Goal: Task Accomplishment & Management: Manage account settings

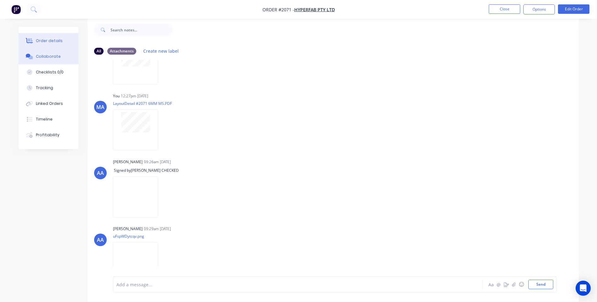
scroll to position [628, 0]
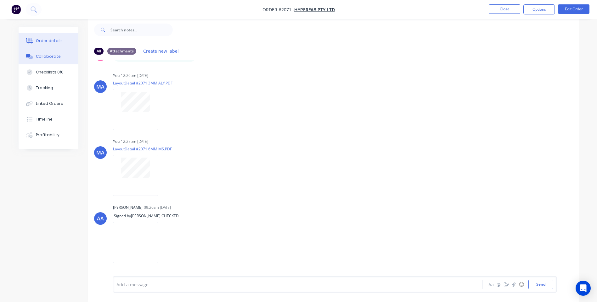
click at [61, 35] on button "Order details" at bounding box center [49, 41] width 60 height 16
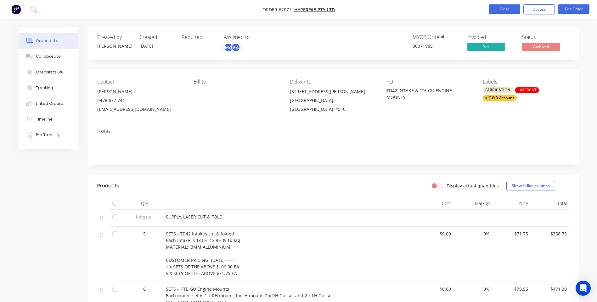
click at [495, 8] on button "Close" at bounding box center [503, 8] width 31 height 9
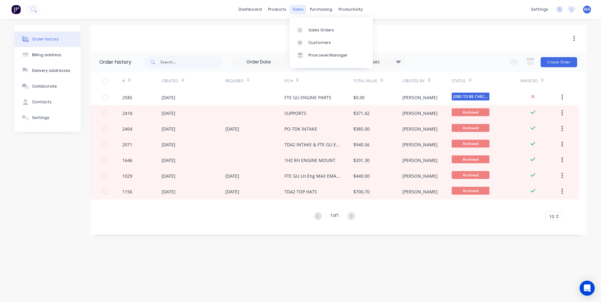
click at [300, 8] on div "sales" at bounding box center [298, 9] width 17 height 9
click at [320, 40] on div "Customers" at bounding box center [319, 43] width 23 height 6
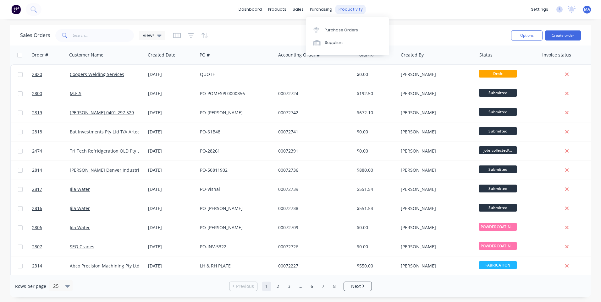
click at [356, 5] on div "productivity" at bounding box center [351, 9] width 31 height 9
click at [354, 26] on link "Workflow" at bounding box center [374, 30] width 83 height 13
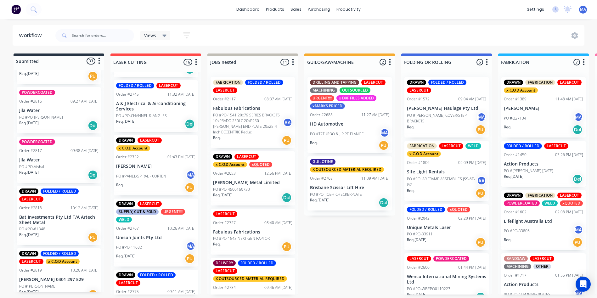
scroll to position [448, 0]
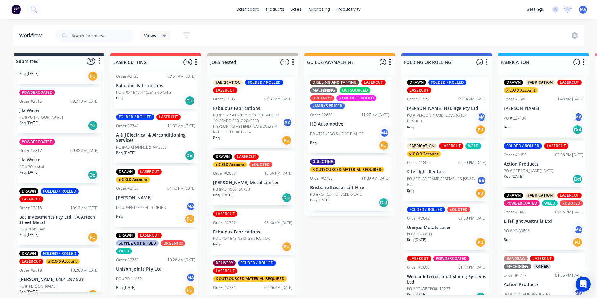
click at [166, 216] on div "Req. PU" at bounding box center [155, 219] width 79 height 11
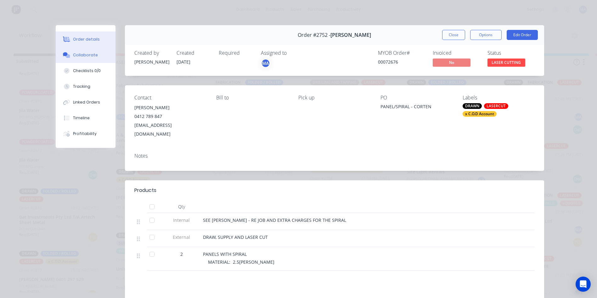
click at [84, 59] on button "Collaborate" at bounding box center [86, 55] width 60 height 16
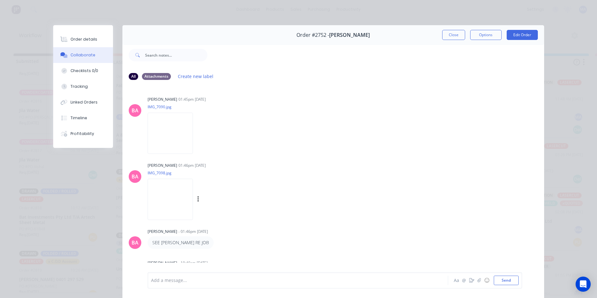
click at [184, 201] on img at bounding box center [169, 199] width 45 height 41
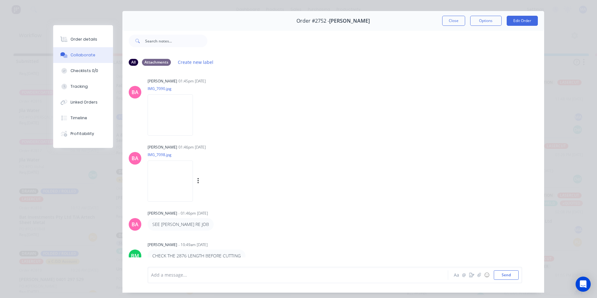
scroll to position [33, 0]
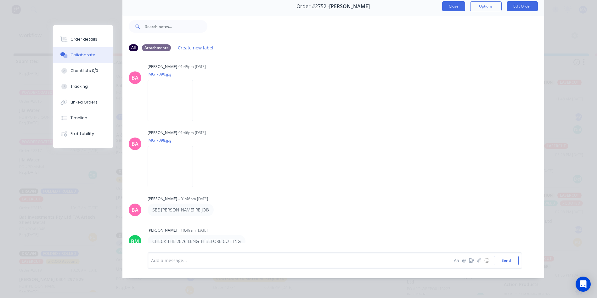
click at [447, 2] on button "Close" at bounding box center [453, 6] width 23 height 10
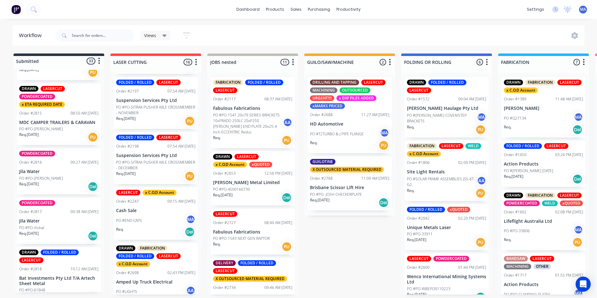
scroll to position [1582, 0]
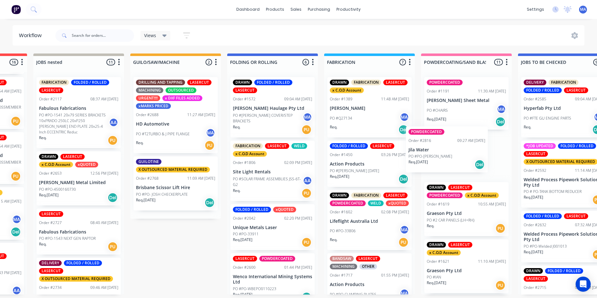
drag, startPoint x: 59, startPoint y: 175, endPoint x: 450, endPoint y: 160, distance: 391.1
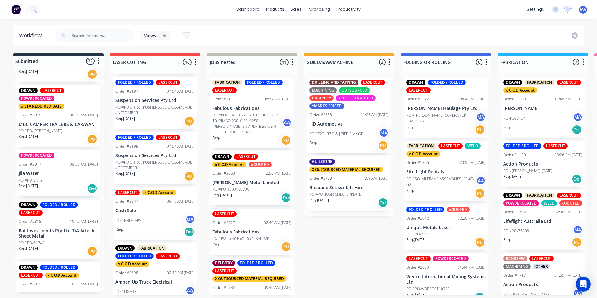
scroll to position [1, 0]
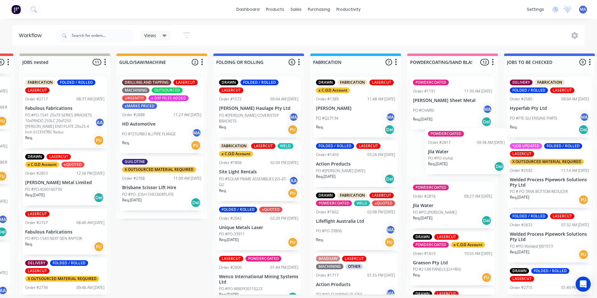
drag, startPoint x: 160, startPoint y: 156, endPoint x: 464, endPoint y: 148, distance: 304.2
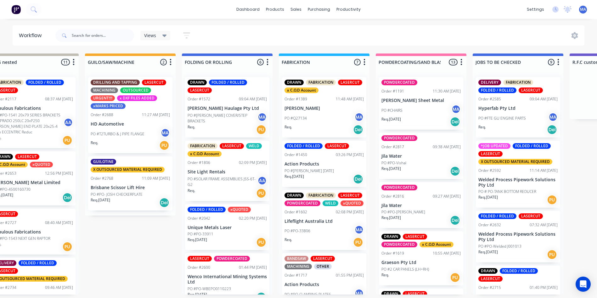
scroll to position [1, 219]
click at [424, 118] on div "Req. 28/03/25 Del" at bounding box center [420, 121] width 79 height 11
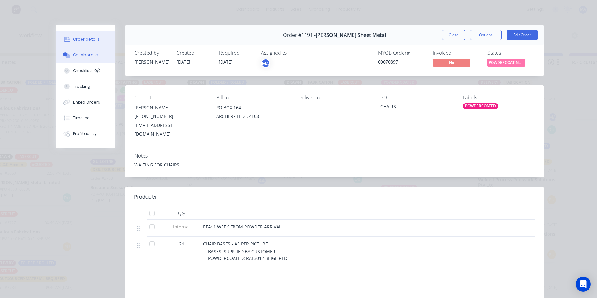
click at [81, 48] on button "Collaborate" at bounding box center [86, 55] width 60 height 16
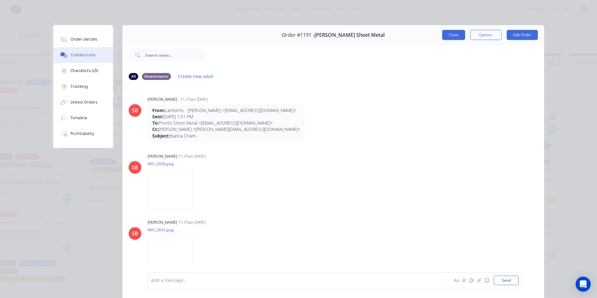
click at [452, 35] on button "Close" at bounding box center [453, 35] width 23 height 10
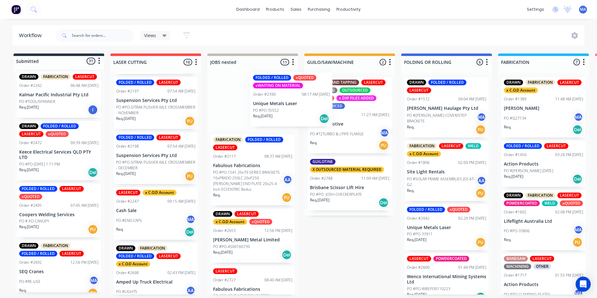
scroll to position [195, 0]
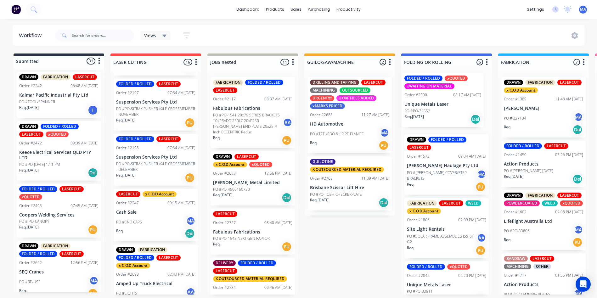
drag, startPoint x: 82, startPoint y: 138, endPoint x: 427, endPoint y: 114, distance: 346.1
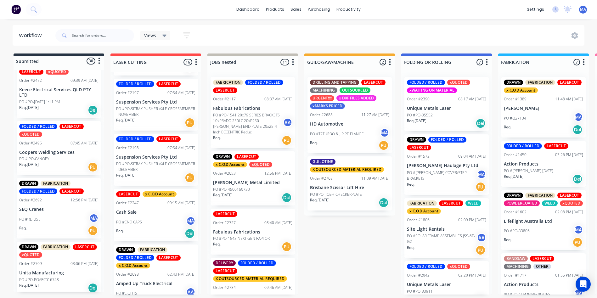
scroll to position [283, 0]
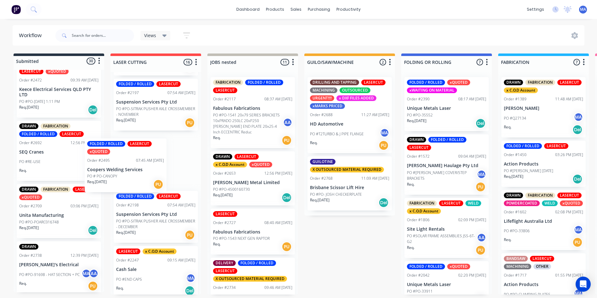
drag, startPoint x: 55, startPoint y: 161, endPoint x: 125, endPoint y: 178, distance: 71.8
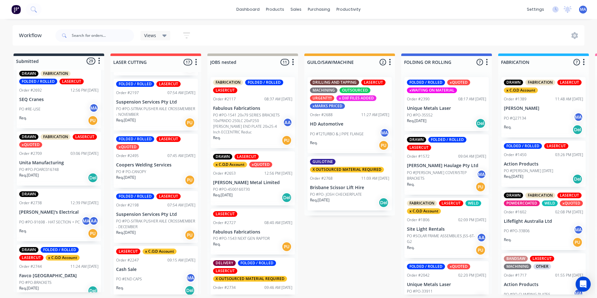
scroll to position [377, 0]
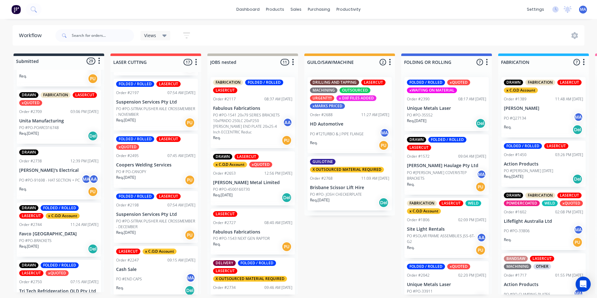
click at [67, 118] on p "Unita Manufacturing" at bounding box center [58, 120] width 79 height 5
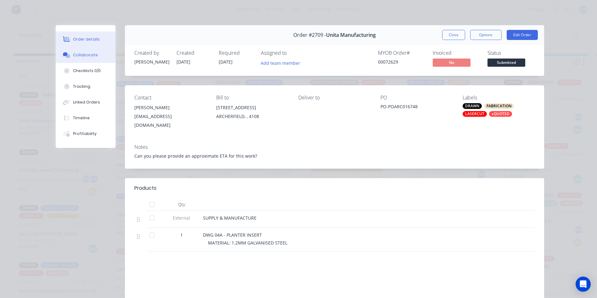
click at [89, 54] on div "Collaborate" at bounding box center [85, 55] width 25 height 6
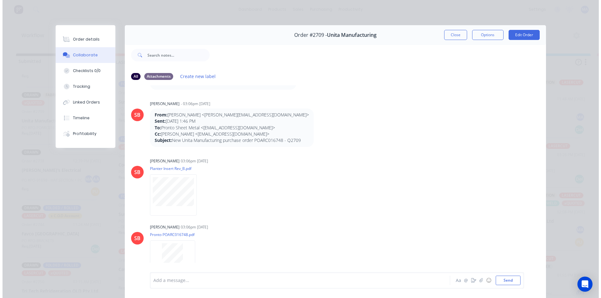
scroll to position [220, 0]
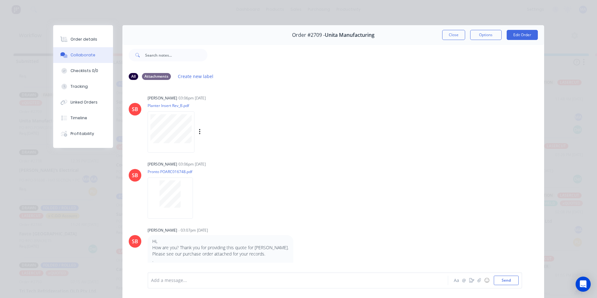
click at [176, 143] on div at bounding box center [170, 131] width 47 height 41
click at [442, 32] on button "Close" at bounding box center [453, 35] width 23 height 10
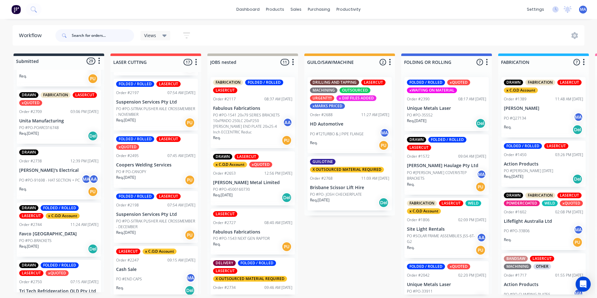
click at [110, 30] on input "text" at bounding box center [103, 35] width 62 height 13
type input "sea"
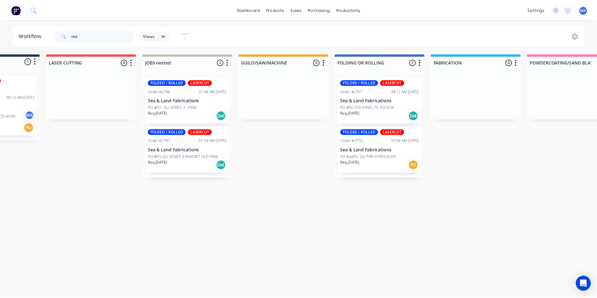
scroll to position [0, 0]
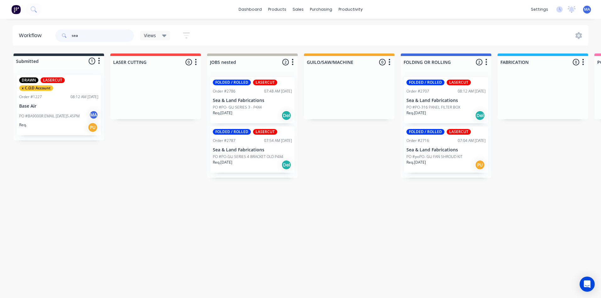
drag, startPoint x: 99, startPoint y: 36, endPoint x: 64, endPoint y: 34, distance: 34.4
click at [64, 34] on div "sea" at bounding box center [94, 35] width 79 height 13
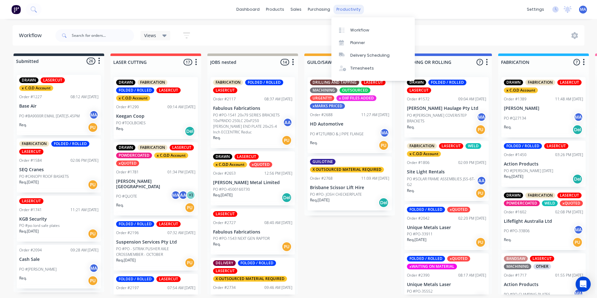
click at [353, 11] on div "productivity" at bounding box center [348, 9] width 31 height 9
click at [295, 9] on div "sales" at bounding box center [295, 9] width 17 height 9
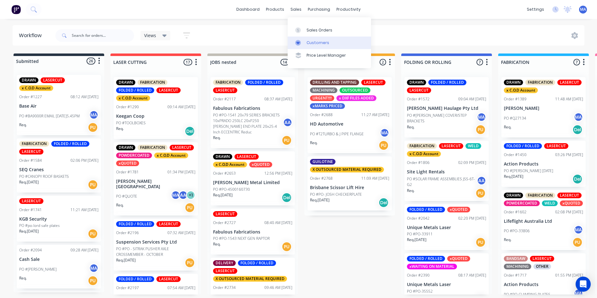
click at [312, 39] on link "Customers" at bounding box center [328, 42] width 83 height 13
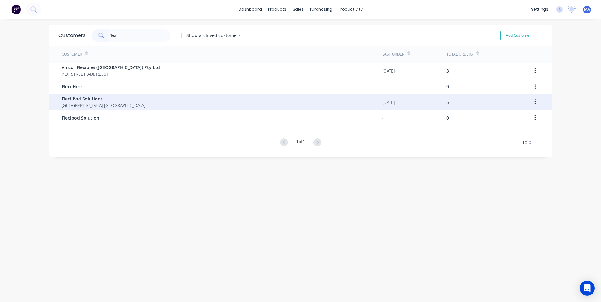
type input "flexi"
click at [95, 102] on span "Flexi Pod Solutions" at bounding box center [104, 99] width 84 height 7
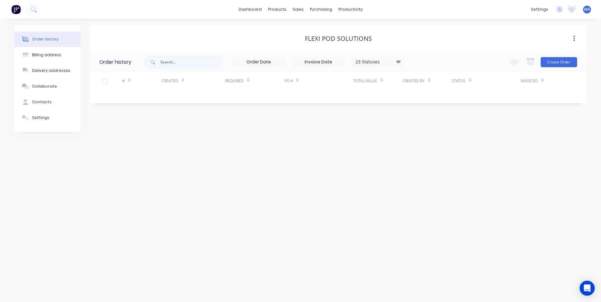
click at [396, 61] on div "23 Statuses" at bounding box center [378, 61] width 53 height 7
click at [430, 134] on label at bounding box center [430, 134] width 0 height 0
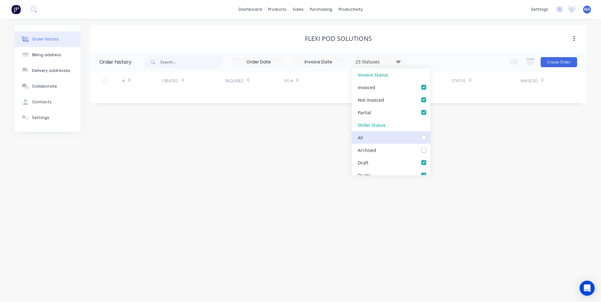
click at [430, 136] on input "checkbox" at bounding box center [432, 137] width 5 height 6
checkbox input "true"
click at [240, 121] on div "Flexi Pod Solutions Order history 24 Statuses Invoice Status Invoiced Not Invoi…" at bounding box center [338, 78] width 497 height 107
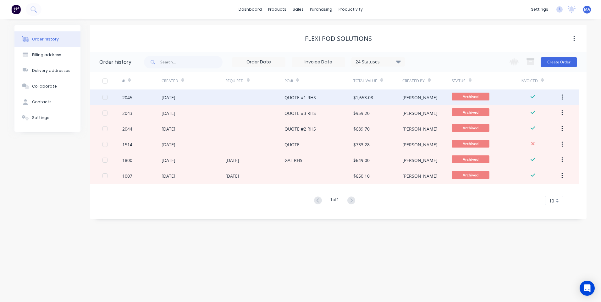
click at [250, 103] on div at bounding box center [254, 98] width 59 height 16
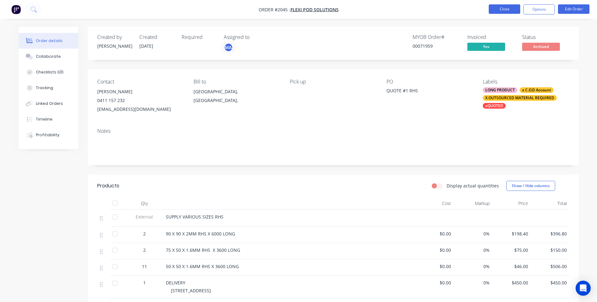
click at [503, 9] on button "Close" at bounding box center [503, 8] width 31 height 9
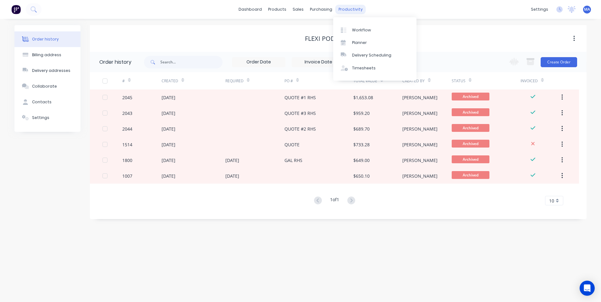
click at [356, 8] on div "productivity" at bounding box center [351, 9] width 31 height 9
click at [371, 29] on link "Workflow" at bounding box center [374, 30] width 83 height 13
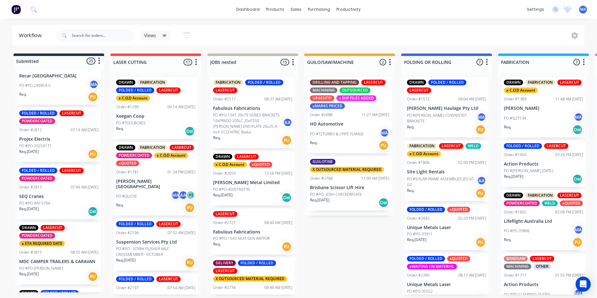
scroll to position [1095, 0]
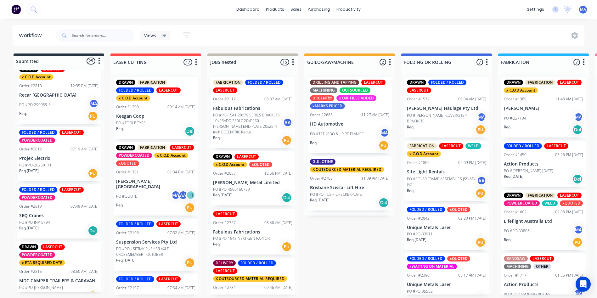
click at [67, 226] on div "Req. [DATE] Del" at bounding box center [58, 230] width 79 height 11
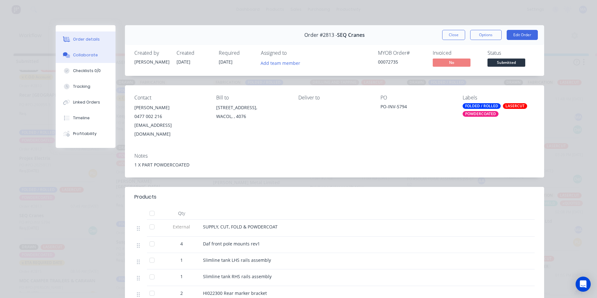
click at [92, 59] on button "Collaborate" at bounding box center [86, 55] width 60 height 16
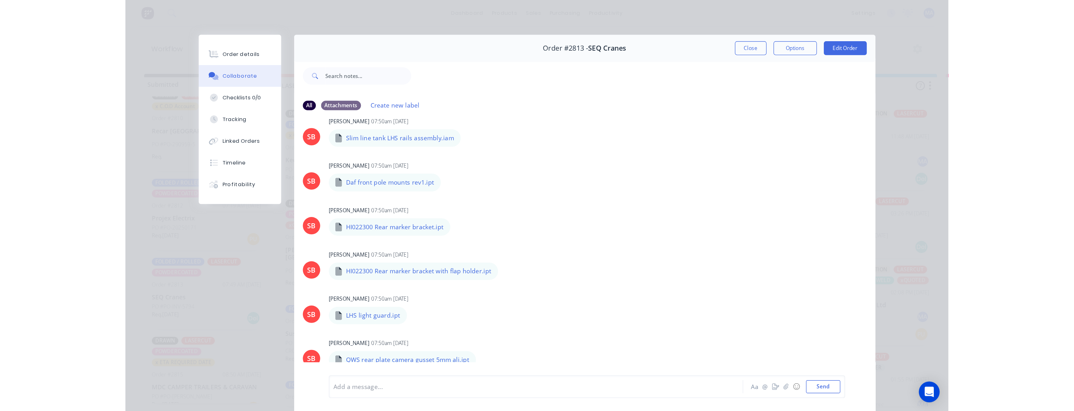
scroll to position [397, 0]
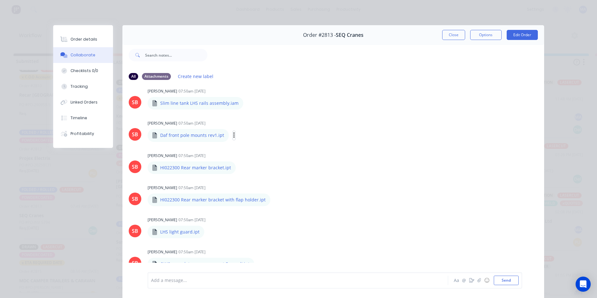
drag, startPoint x: 230, startPoint y: 133, endPoint x: 234, endPoint y: 136, distance: 4.5
click at [233, 134] on button "button" at bounding box center [234, 135] width 3 height 9
click at [254, 148] on button "Download" at bounding box center [275, 152] width 71 height 14
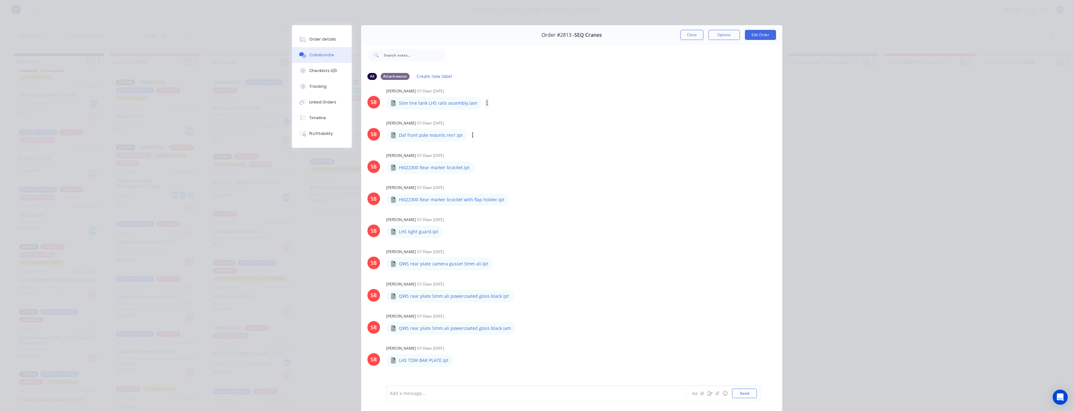
click at [486, 105] on icon "button" at bounding box center [486, 103] width 1 height 6
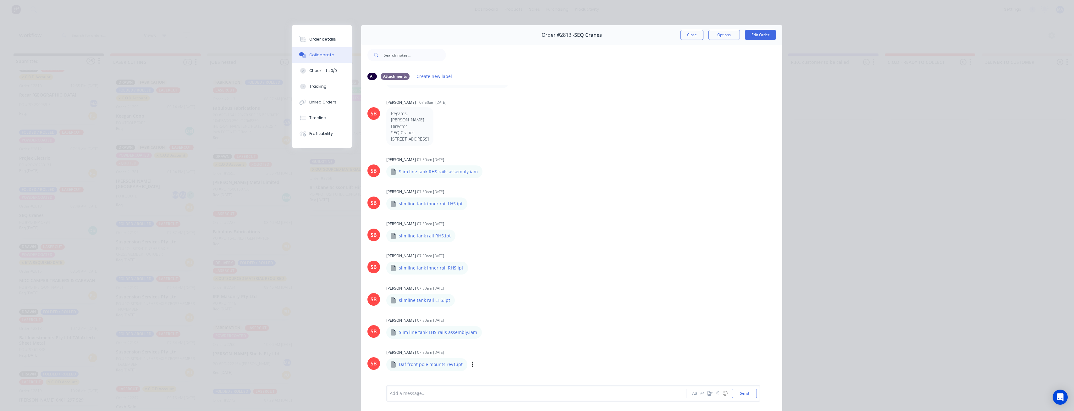
scroll to position [240, 0]
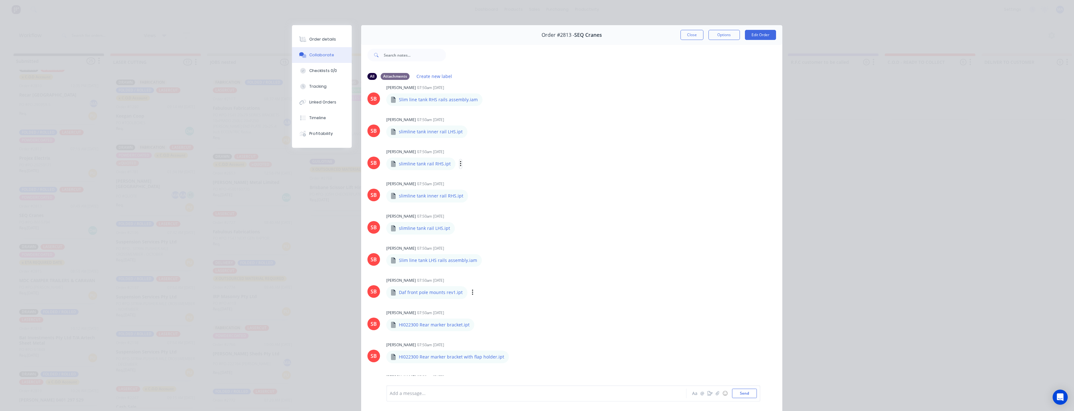
click at [460, 165] on icon "button" at bounding box center [461, 163] width 2 height 7
click at [488, 183] on button "Download" at bounding box center [502, 181] width 71 height 14
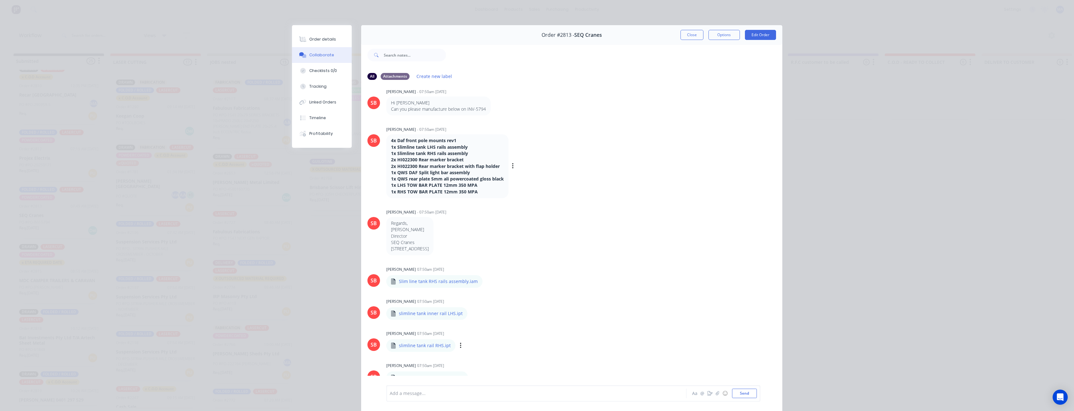
scroll to position [63, 0]
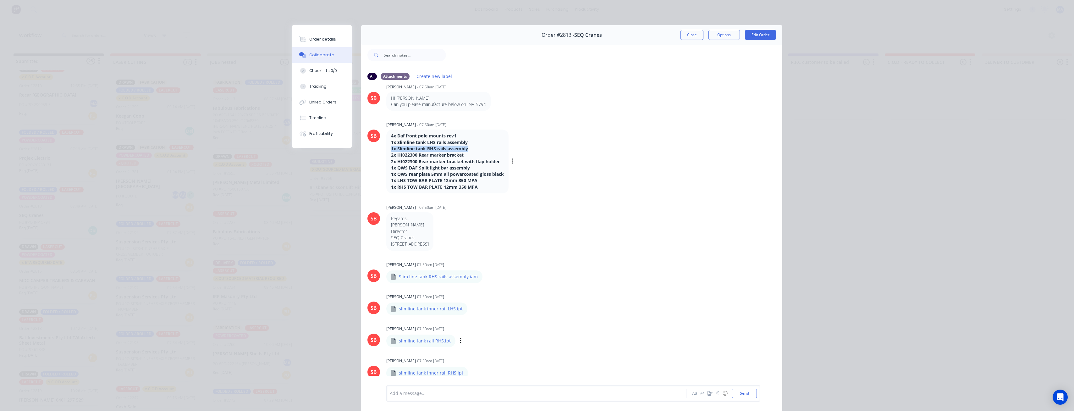
drag, startPoint x: 468, startPoint y: 147, endPoint x: 388, endPoint y: 147, distance: 79.6
click at [388, 147] on div "4x Daf front pole mounts rev1 1x Slimline tank LHS rails assembly 1x Slimline t…" at bounding box center [447, 162] width 122 height 64
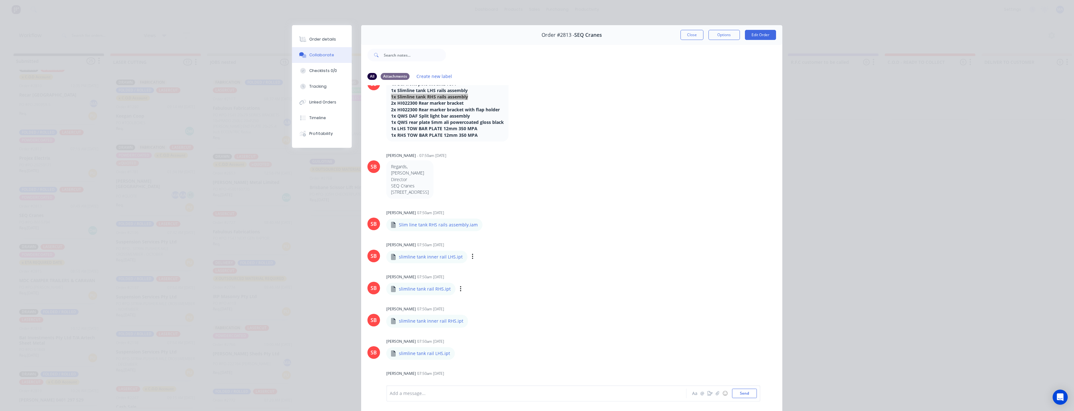
scroll to position [126, 0]
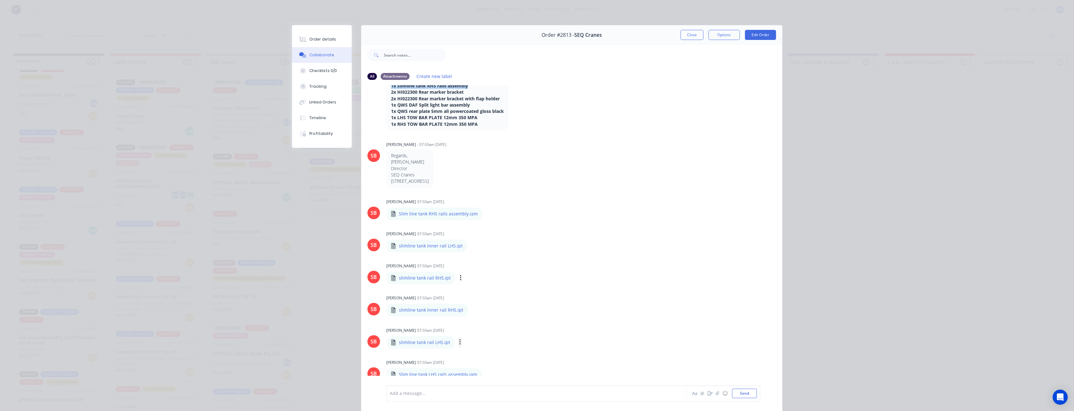
click at [459, 302] on icon "button" at bounding box center [460, 342] width 2 height 7
click at [487, 302] on button "Download" at bounding box center [501, 359] width 71 height 14
drag, startPoint x: 468, startPoint y: 245, endPoint x: 472, endPoint y: 246, distance: 4.1
click at [472, 245] on icon "button" at bounding box center [473, 245] width 2 height 7
click at [499, 265] on button "Download" at bounding box center [514, 262] width 71 height 14
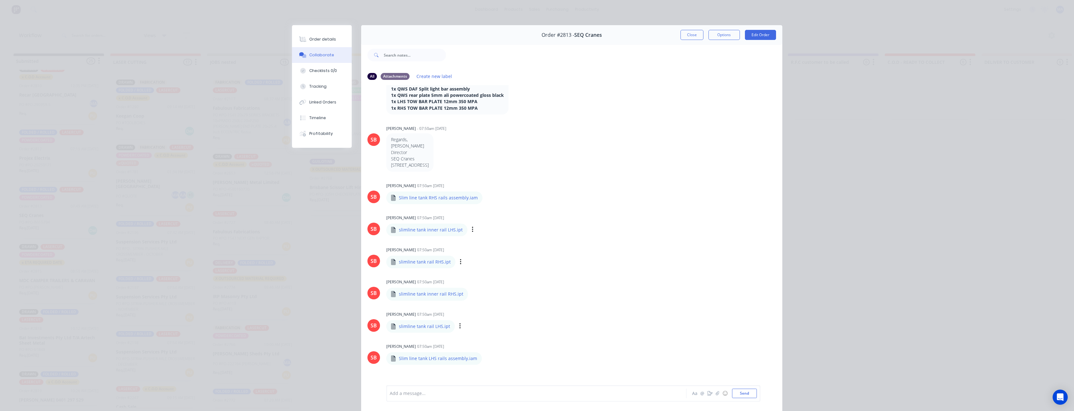
scroll to position [157, 0]
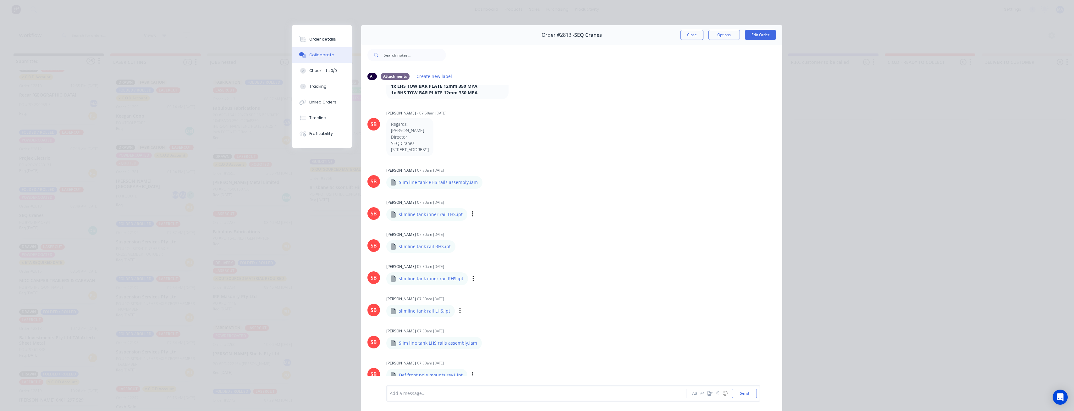
click at [471, 276] on div "Labels Download Delete" at bounding box center [506, 278] width 71 height 9
click at [473, 278] on icon "button" at bounding box center [474, 278] width 2 height 7
click at [489, 293] on button "Download" at bounding box center [514, 295] width 71 height 14
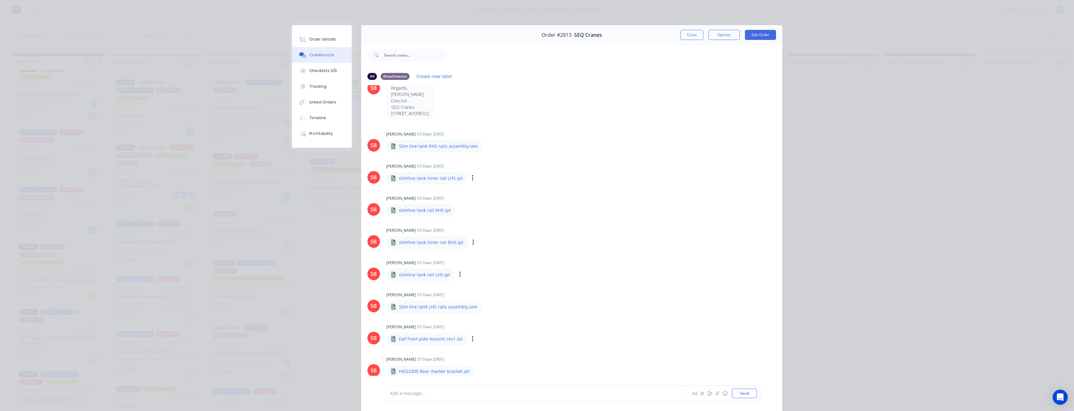
scroll to position [346, 0]
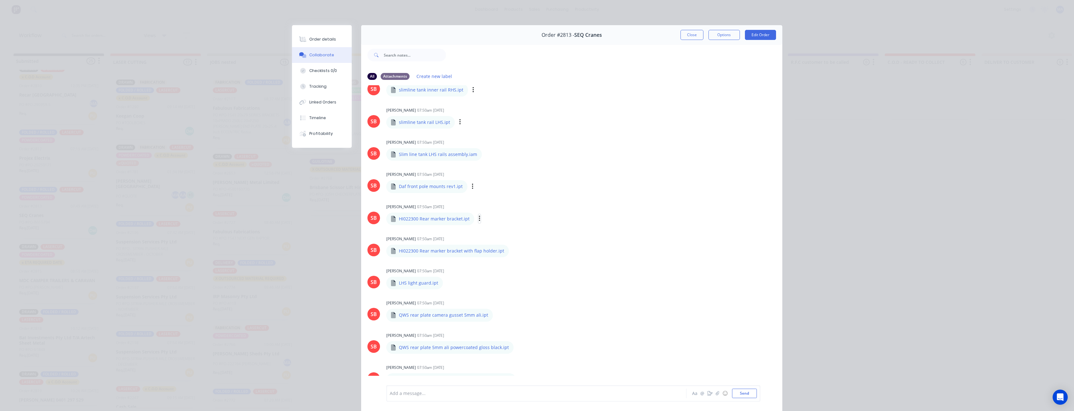
drag, startPoint x: 474, startPoint y: 219, endPoint x: 481, endPoint y: 225, distance: 9.1
click at [0, 0] on icon "button" at bounding box center [0, 0] width 0 height 0
click at [497, 233] on button "Download" at bounding box center [521, 235] width 71 height 14
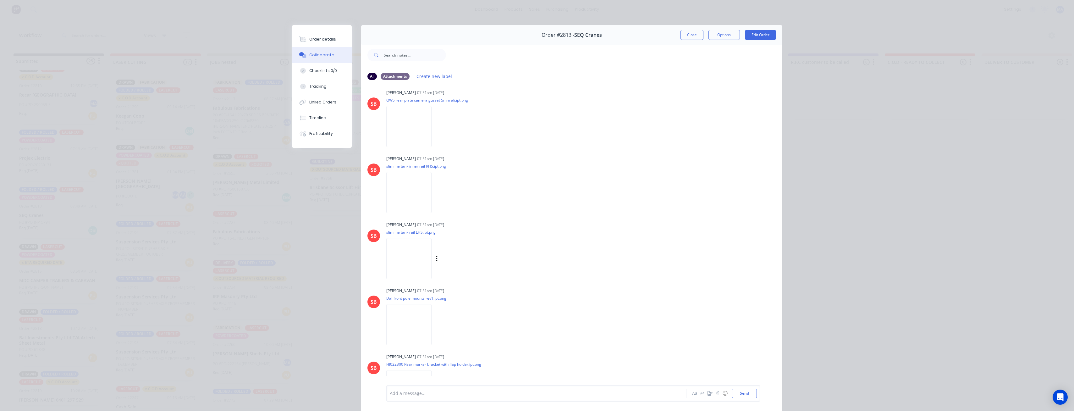
scroll to position [818, 0]
click at [601, 35] on button "Close" at bounding box center [692, 35] width 23 height 10
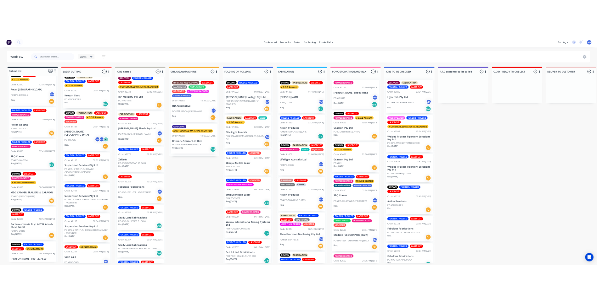
scroll to position [0, 0]
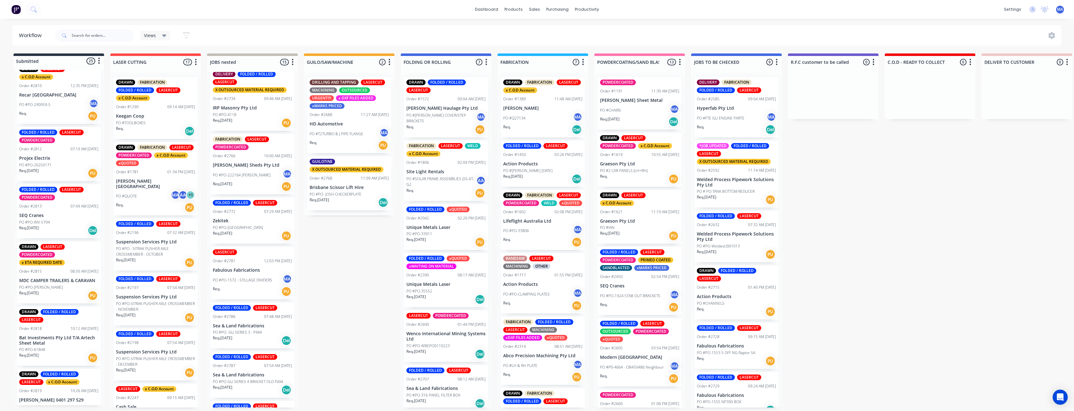
click at [156, 190] on div "PO #QUOTE MA AA + 1" at bounding box center [155, 196] width 79 height 12
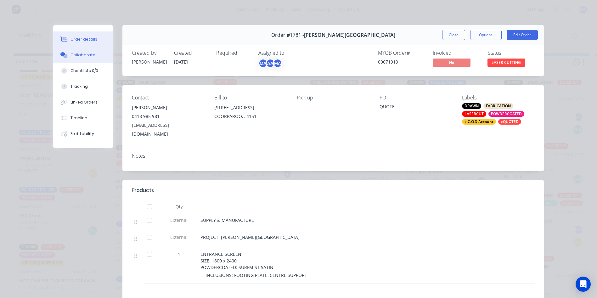
click at [92, 57] on button "Collaborate" at bounding box center [83, 55] width 60 height 16
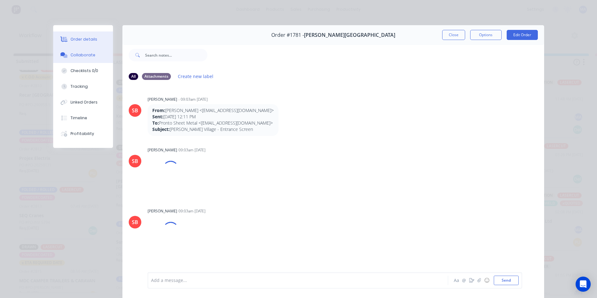
click at [87, 35] on button "Order details" at bounding box center [83, 39] width 60 height 16
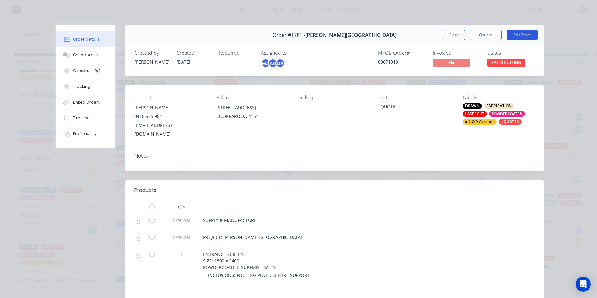
click at [531, 35] on button "Edit Order" at bounding box center [521, 35] width 31 height 10
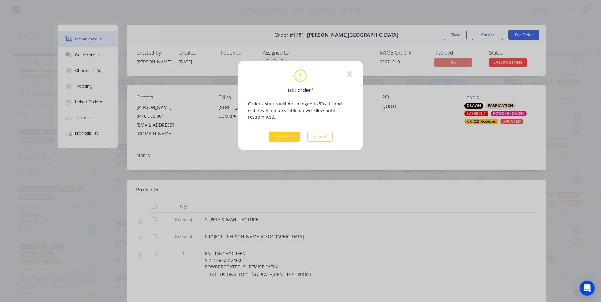
click at [288, 132] on button "Edit Order" at bounding box center [284, 137] width 31 height 10
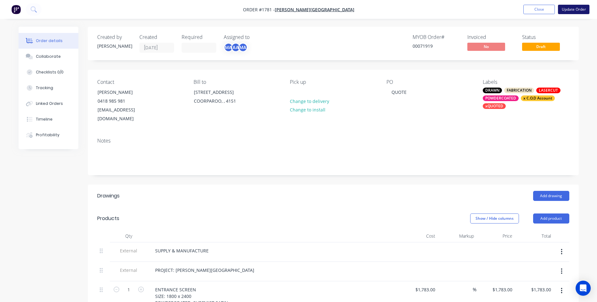
click at [563, 9] on button "Update Order" at bounding box center [573, 9] width 31 height 9
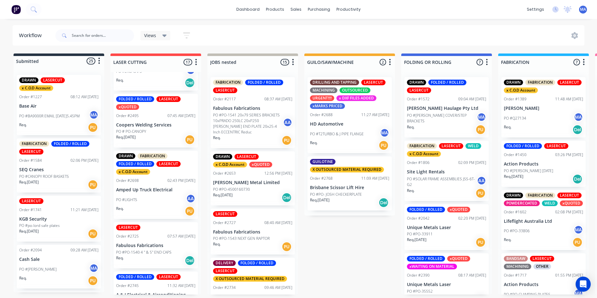
scroll to position [346, 0]
click at [150, 194] on div "PO #LIGHTS AA" at bounding box center [155, 199] width 79 height 12
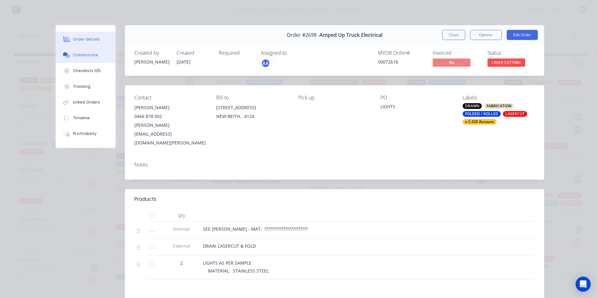
click at [104, 51] on button "Collaborate" at bounding box center [86, 55] width 60 height 16
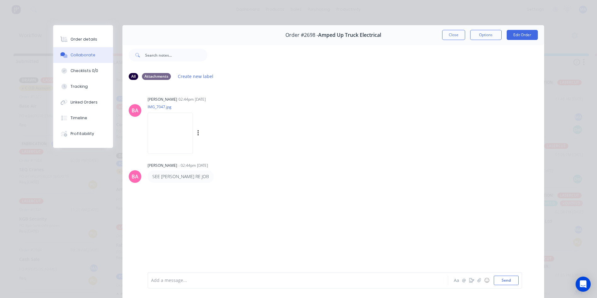
click at [181, 144] on img at bounding box center [169, 133] width 45 height 41
click at [456, 34] on button "Close" at bounding box center [453, 35] width 23 height 10
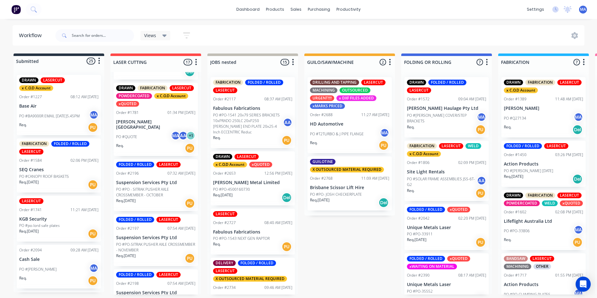
scroll to position [31, 0]
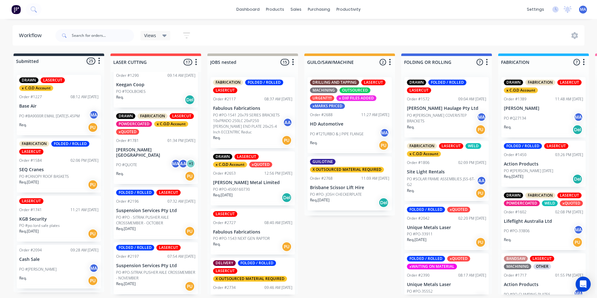
click at [156, 159] on div "PO #QUOTE MA AA + 1" at bounding box center [155, 165] width 79 height 12
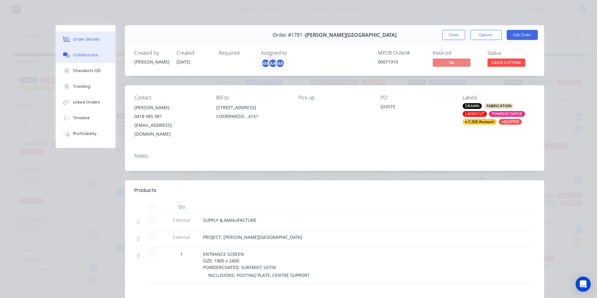
click at [85, 57] on div "Collaborate" at bounding box center [85, 55] width 25 height 6
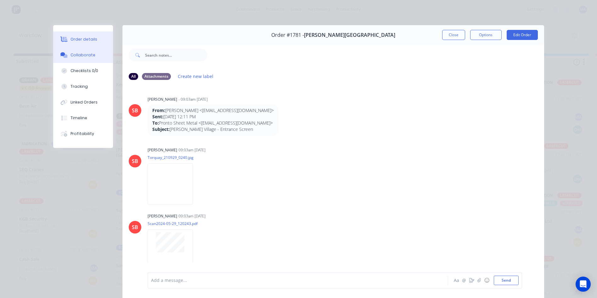
click at [90, 39] on div "Order details" at bounding box center [83, 39] width 27 height 6
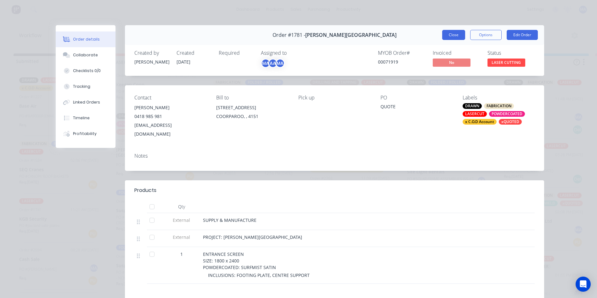
click at [442, 36] on button "Close" at bounding box center [453, 35] width 23 height 10
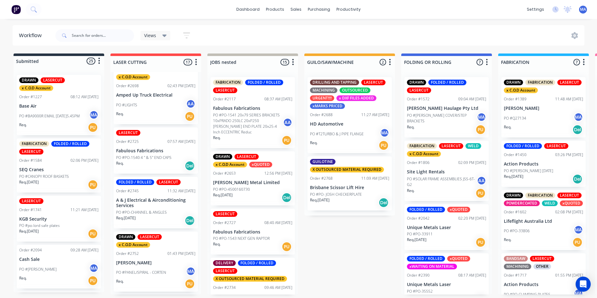
scroll to position [377, 0]
